Goal: Communication & Community: Ask a question

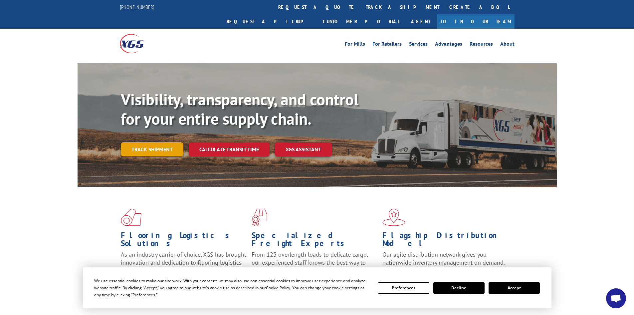
click at [155, 142] on link "Track shipment" at bounding box center [152, 149] width 63 height 14
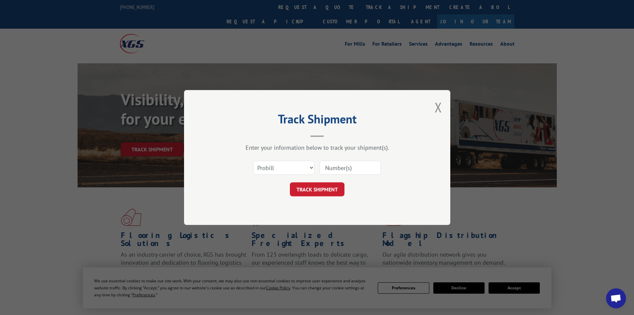
click at [345, 168] on input at bounding box center [350, 167] width 61 height 14
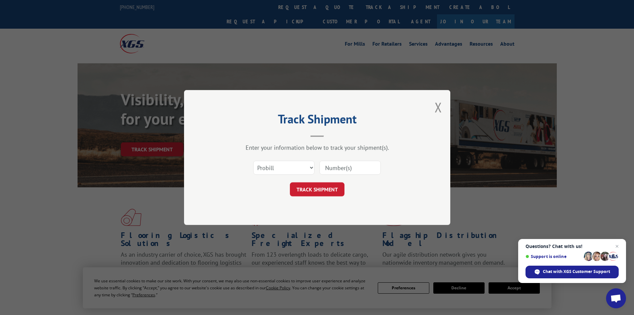
paste input "17227079"
type input "17227079"
click at [318, 186] on button "TRACK SHIPMENT" at bounding box center [317, 189] width 55 height 14
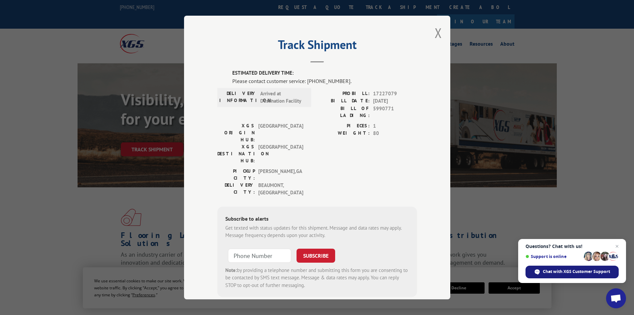
click at [571, 271] on span "Chat with XGS Customer Support" at bounding box center [576, 271] width 67 height 6
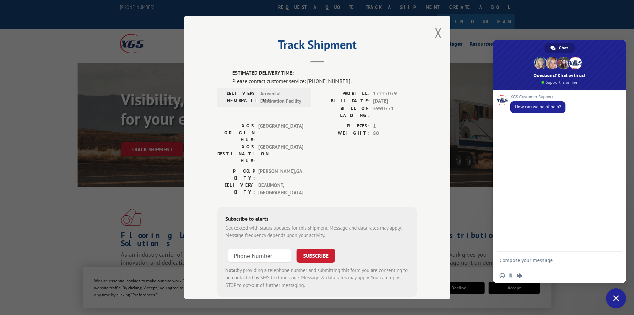
click at [526, 259] on textarea "Compose your message..." at bounding box center [553, 259] width 107 height 17
paste textarea "17227079"
type textarea "We were expecting delivery of PRO 17227079 on [DATE]. Can you please advise whe…"
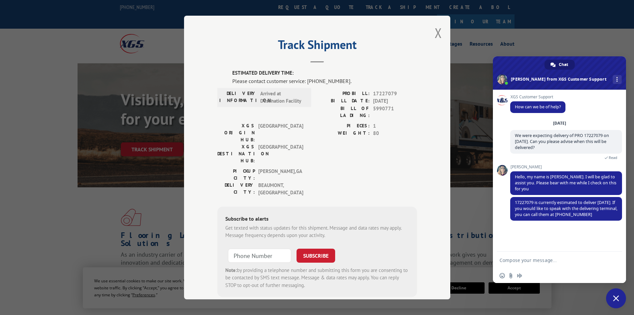
click at [531, 262] on textarea "Compose your message..." at bounding box center [553, 259] width 107 height 17
type textarea "Thank you...I appreciate the information."
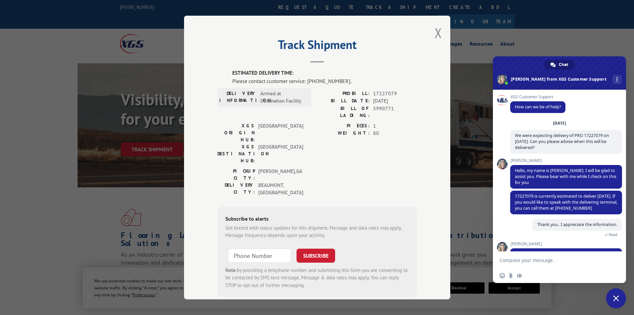
scroll to position [41, 0]
